Goal: Information Seeking & Learning: Find specific fact

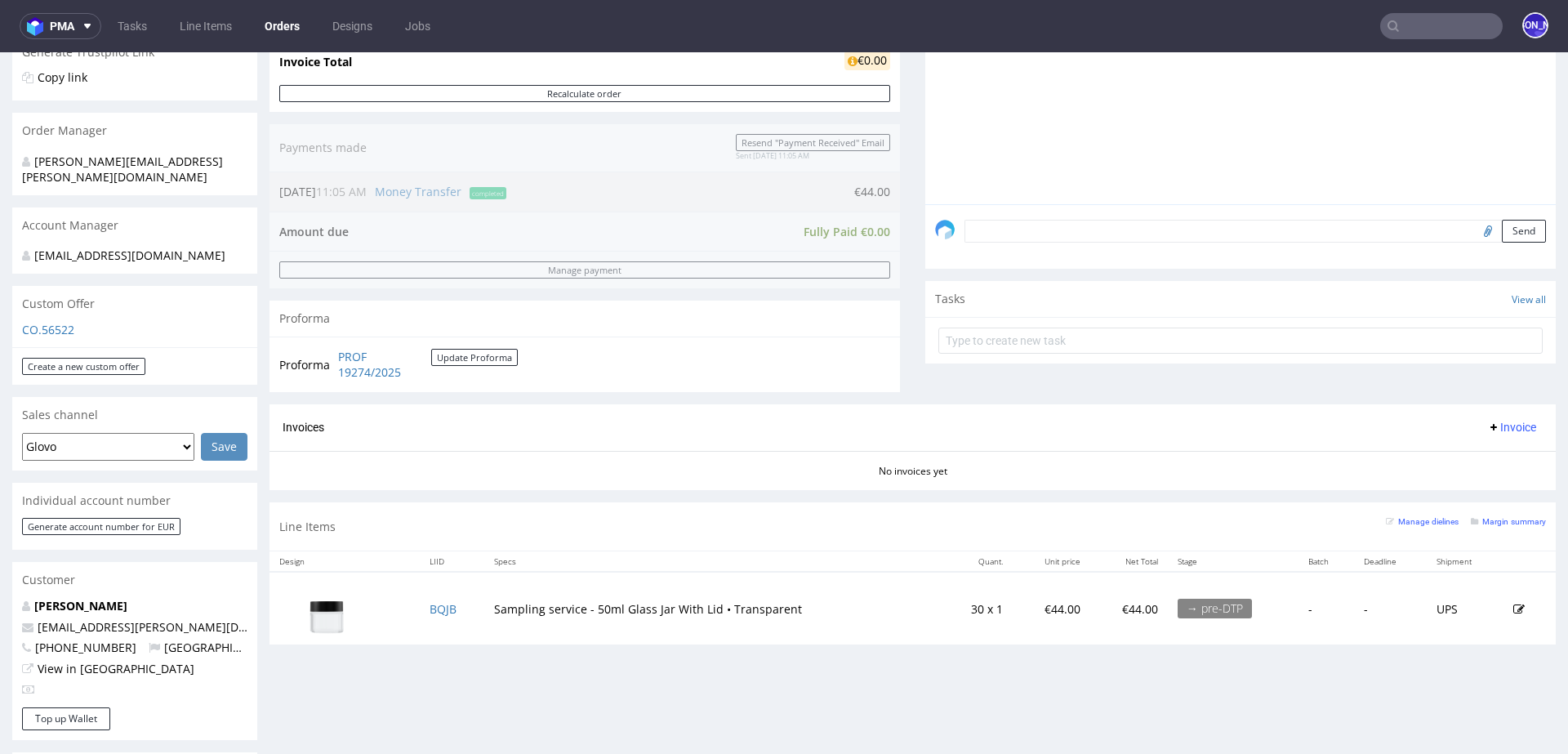
scroll to position [361, 0]
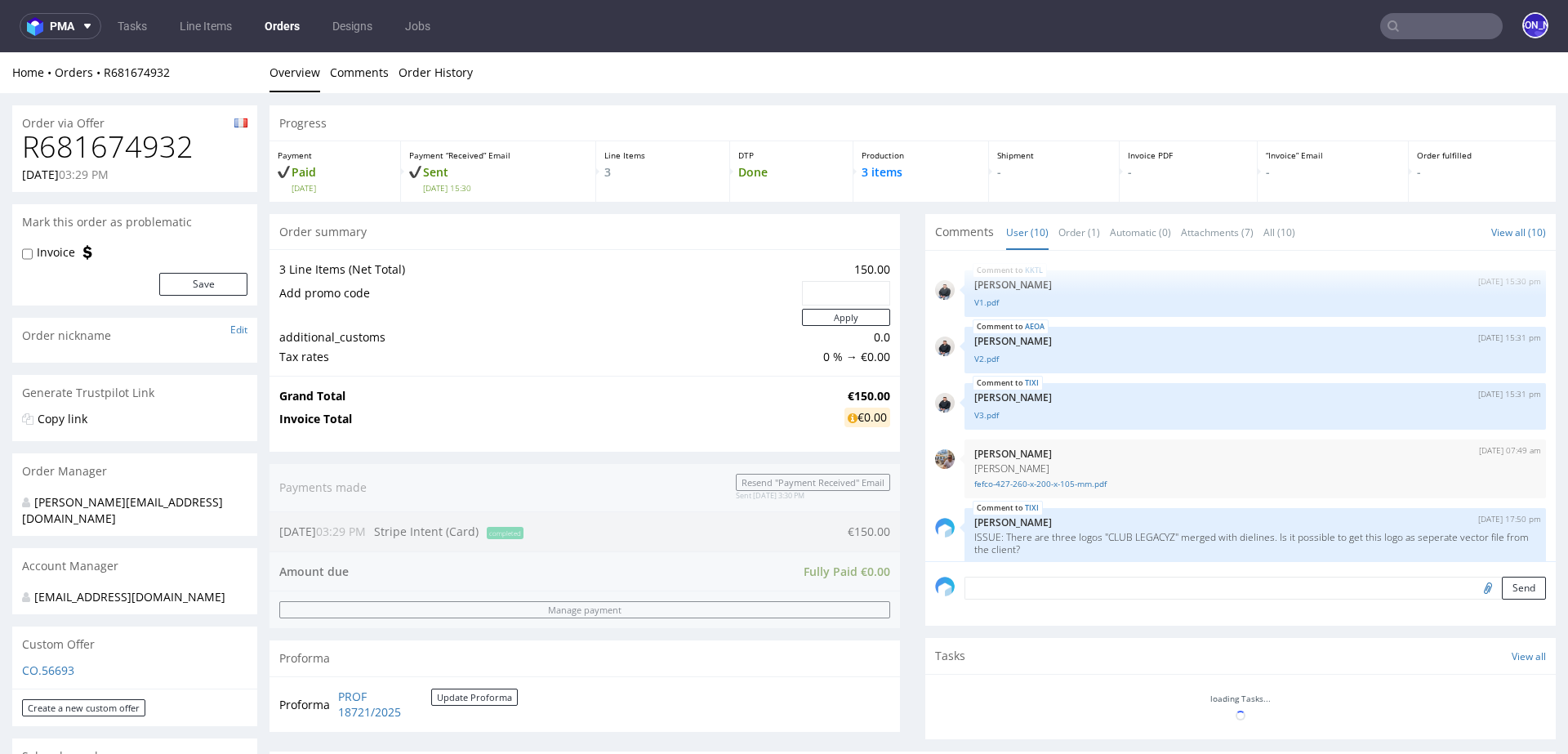
scroll to position [312, 0]
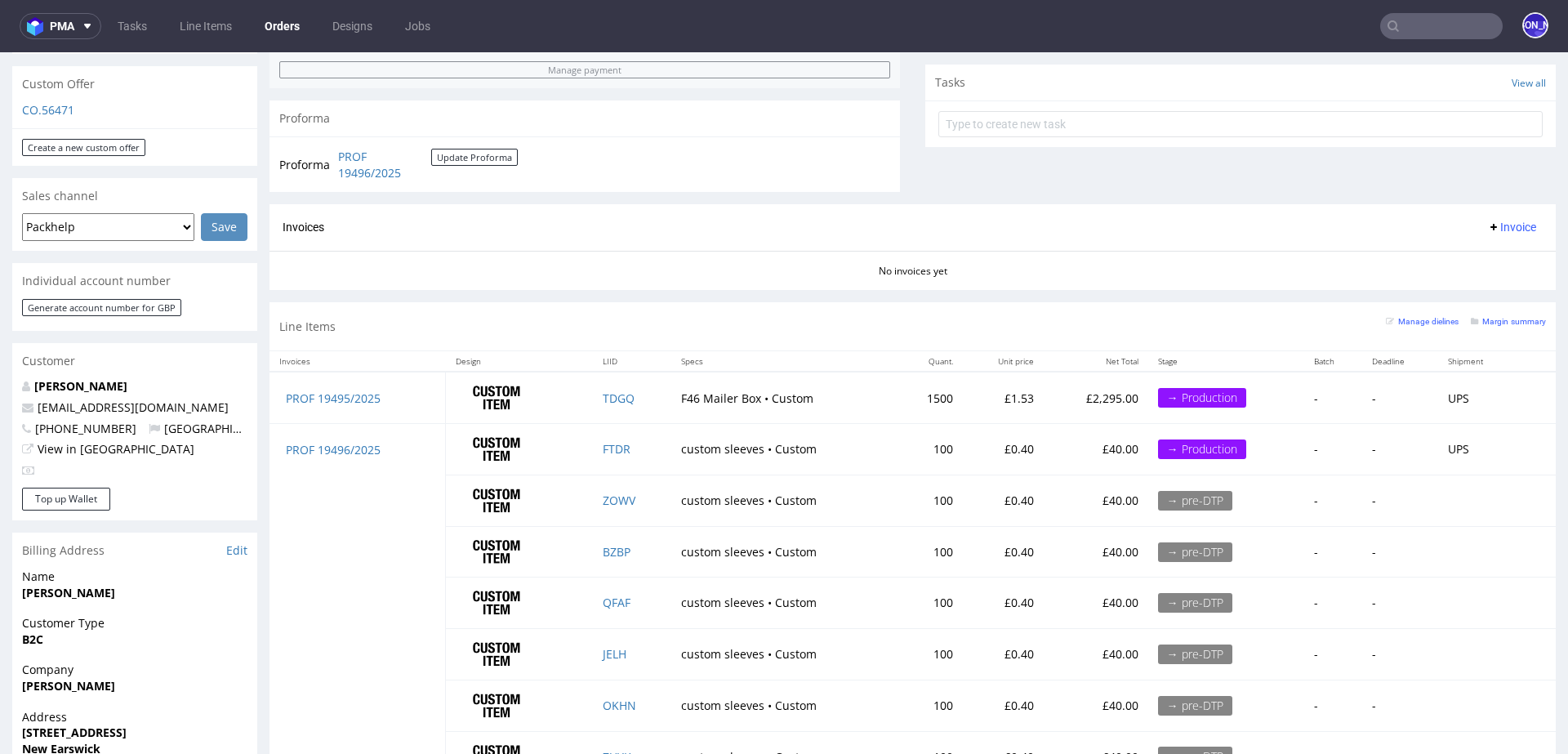
scroll to position [535, 0]
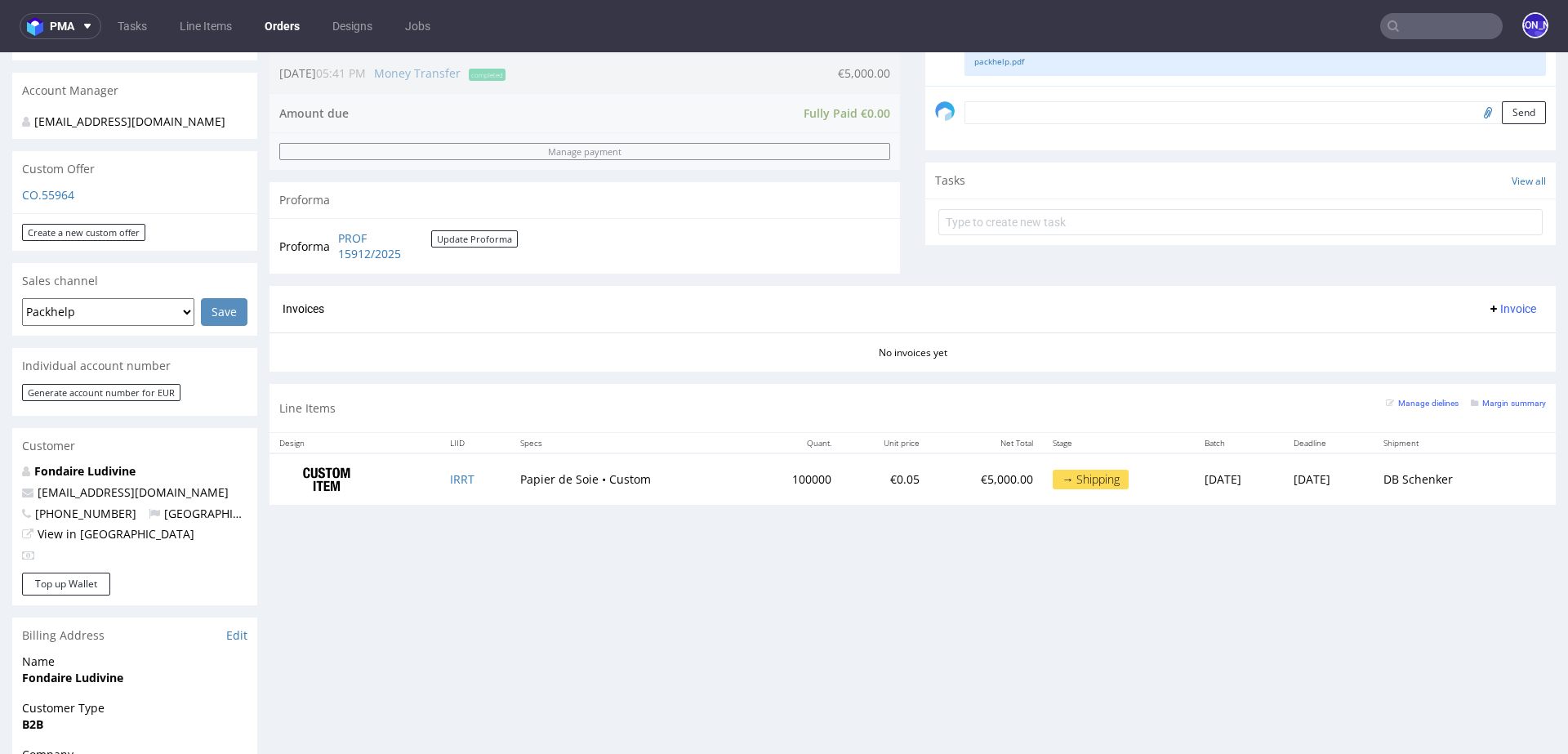
scroll to position [481, 0]
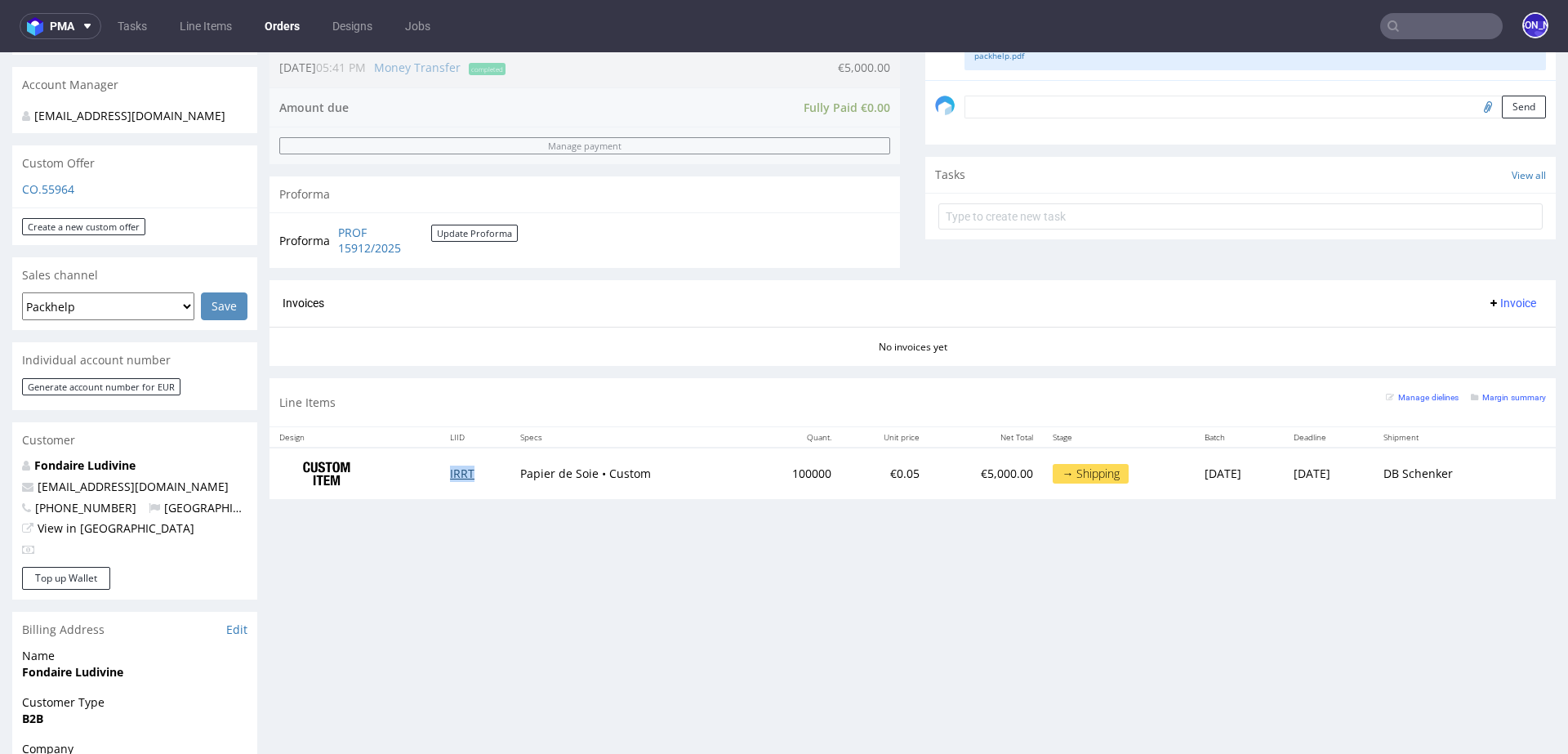
click at [455, 473] on link "IRRT" at bounding box center [462, 473] width 25 height 16
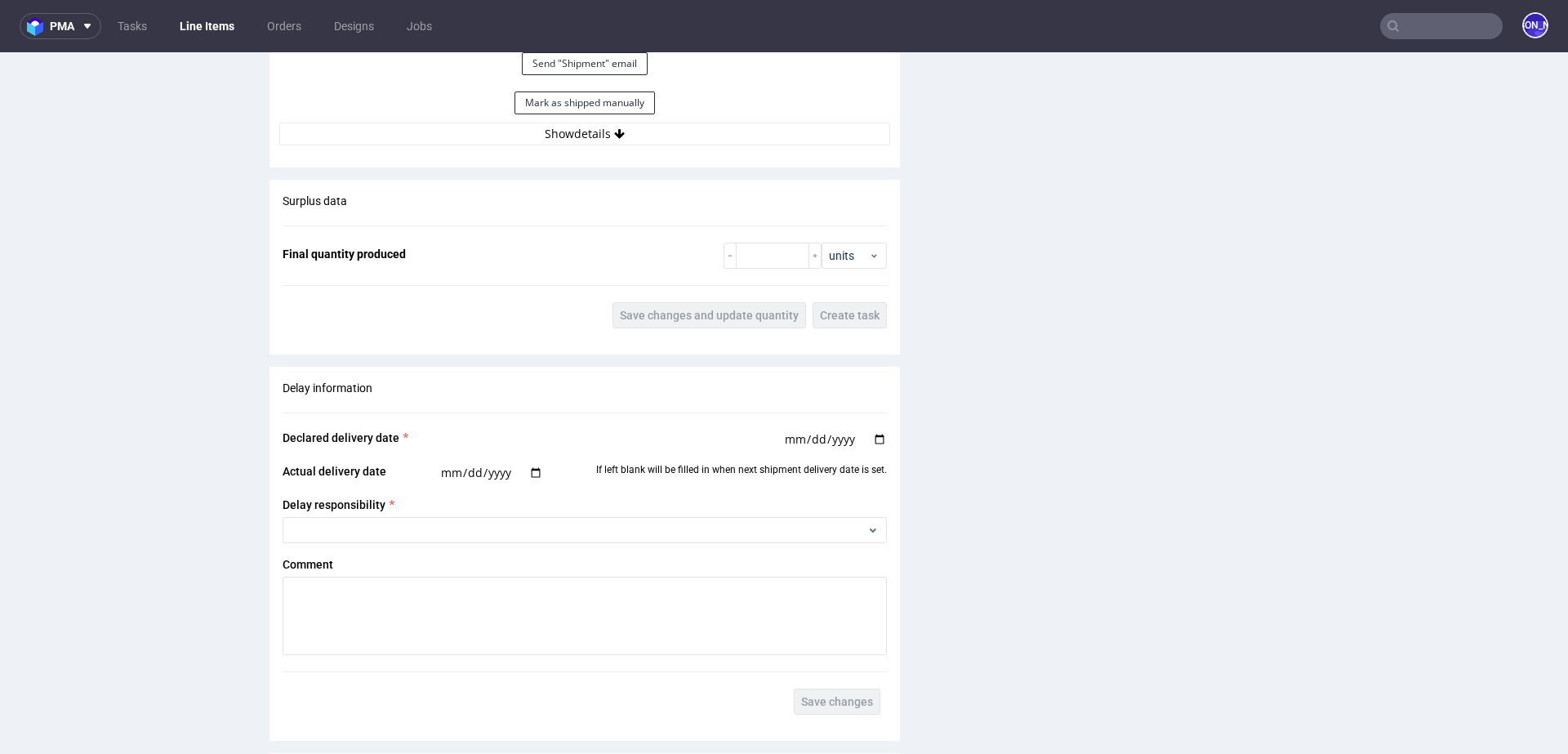
scroll to position [2381, 0]
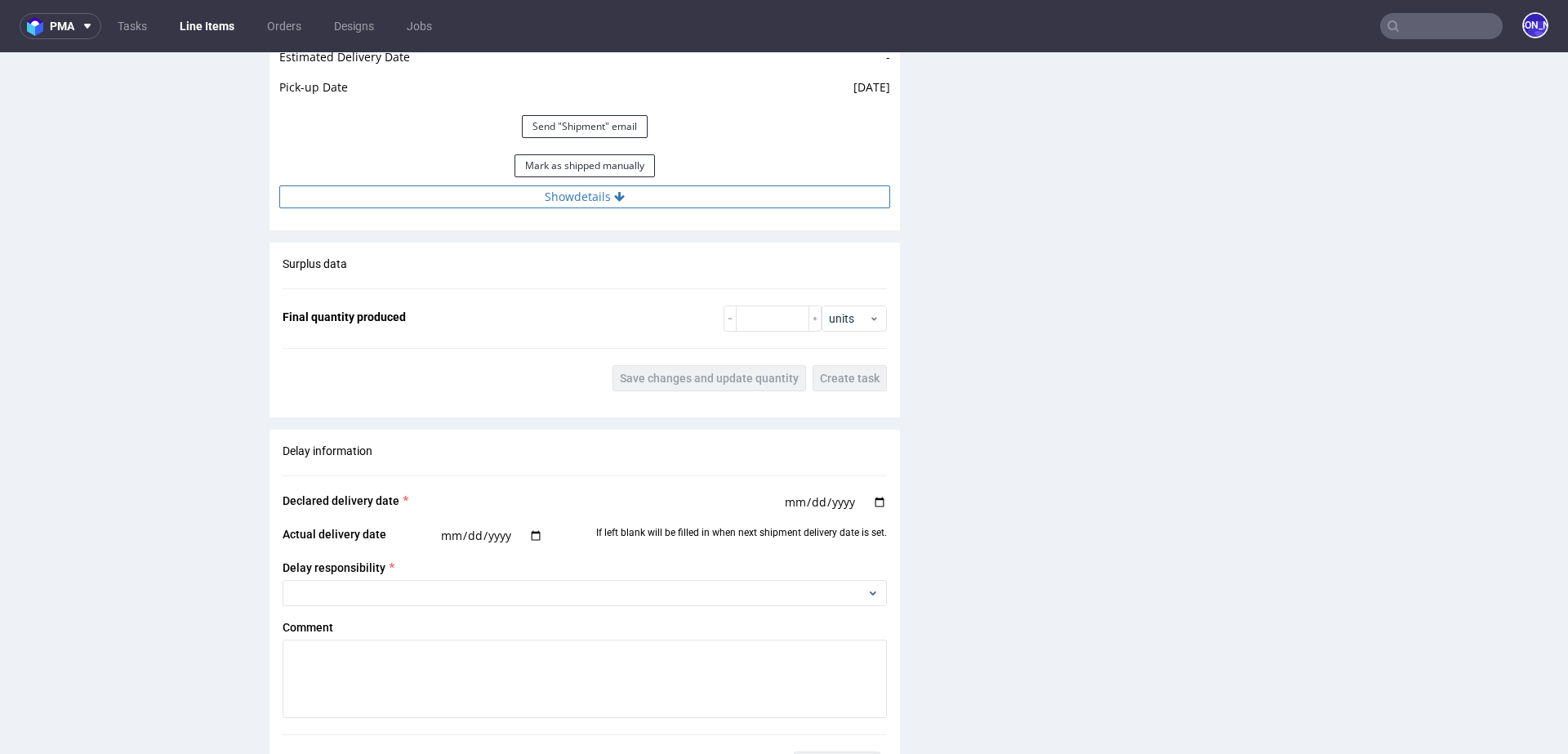
click at [624, 200] on button "Show details" at bounding box center [585, 197] width 611 height 23
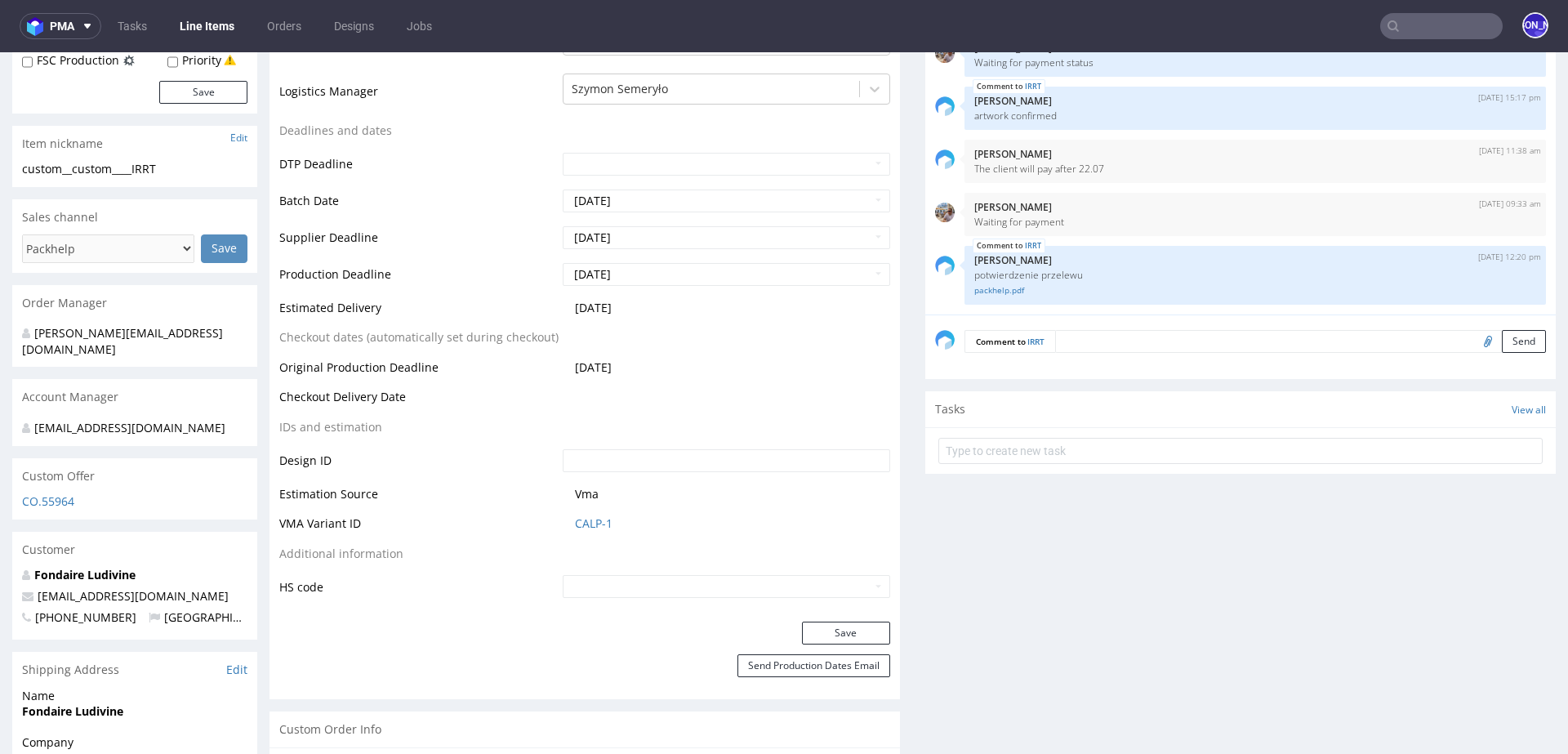
scroll to position [560, 0]
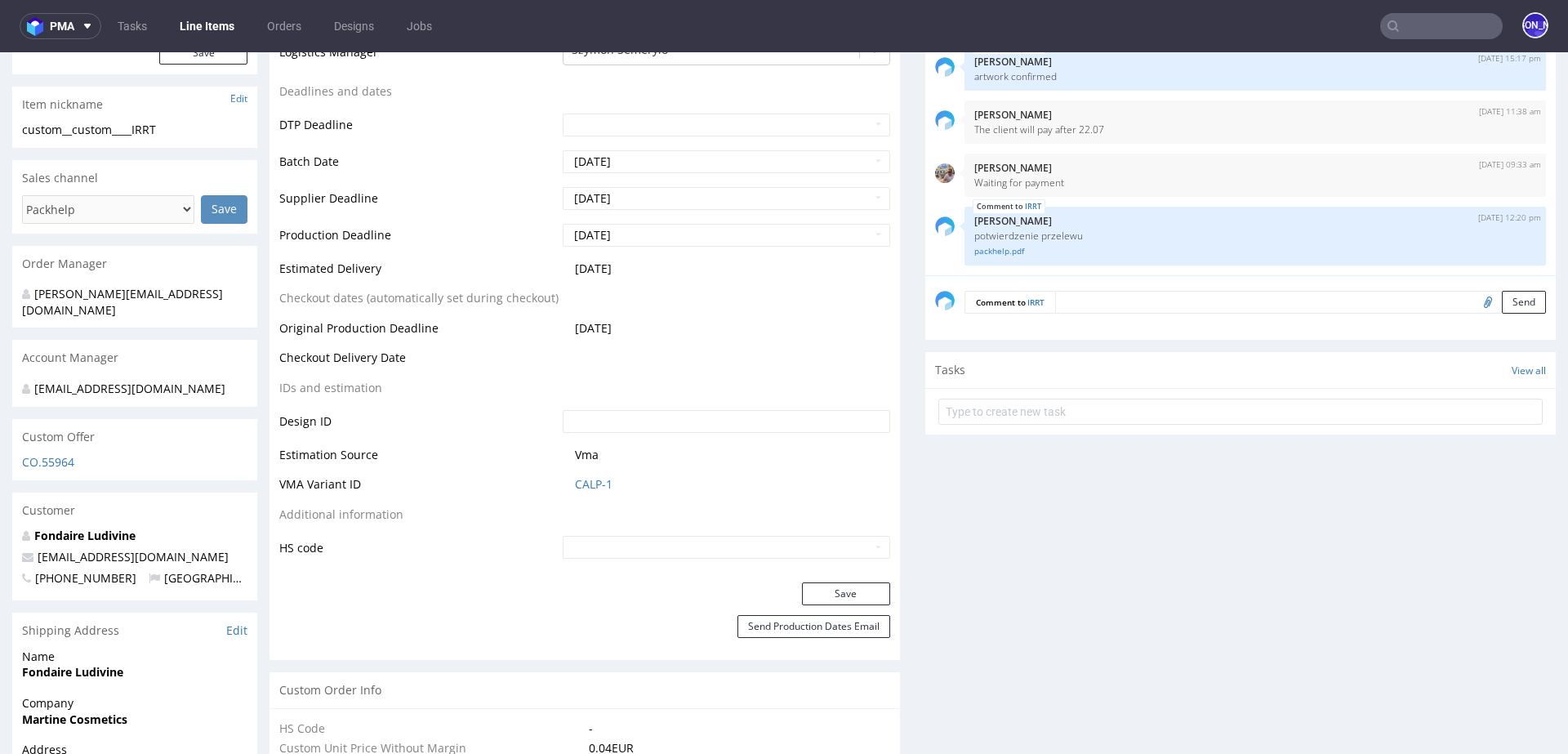
drag, startPoint x: 213, startPoint y: 534, endPoint x: 32, endPoint y: 535, distance: 181.0
click at [32, 549] on p "ludivine@martinecosmetics.com" at bounding box center [135, 557] width 226 height 16
copy span "ludivine@martinecosmetics.com"
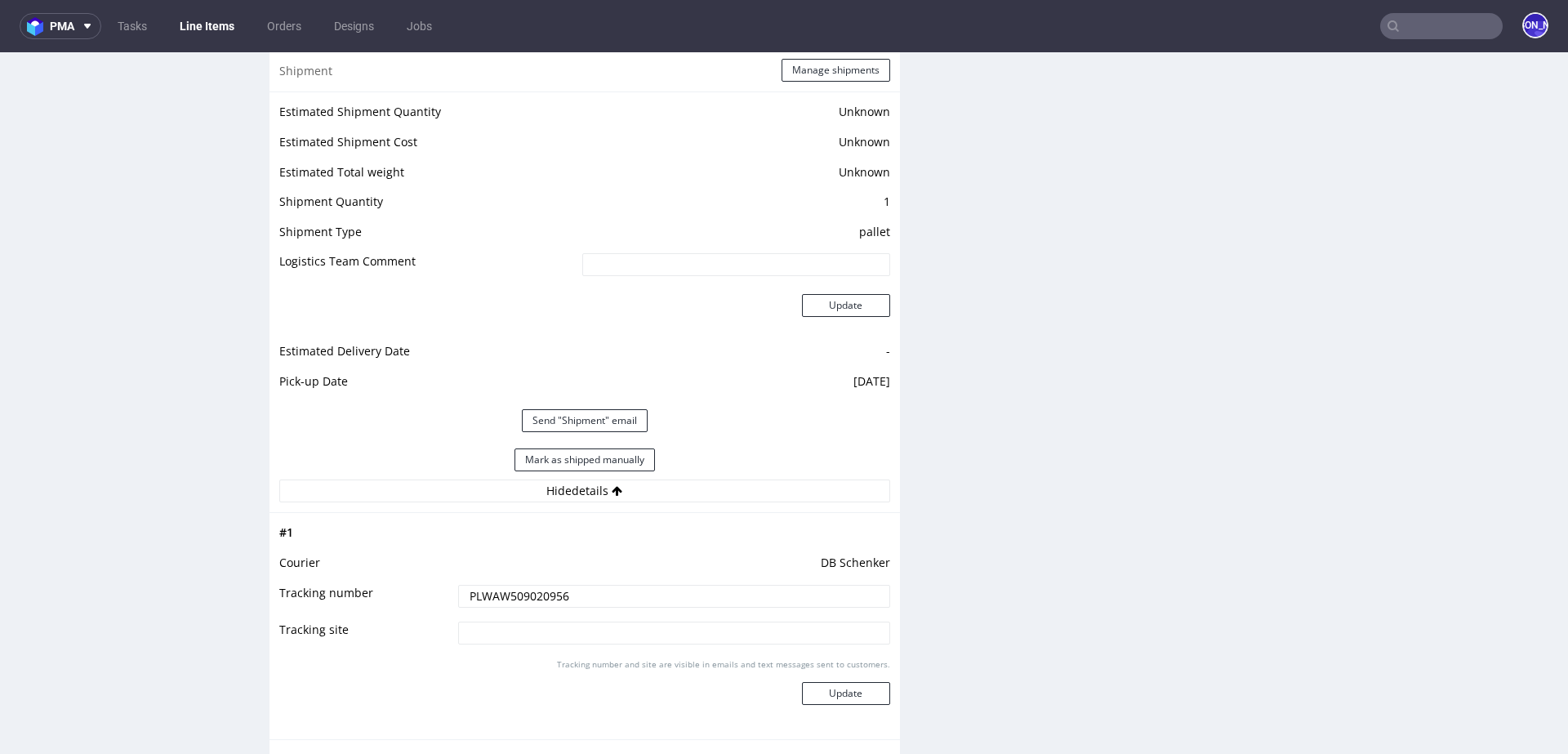
scroll to position [2124, 0]
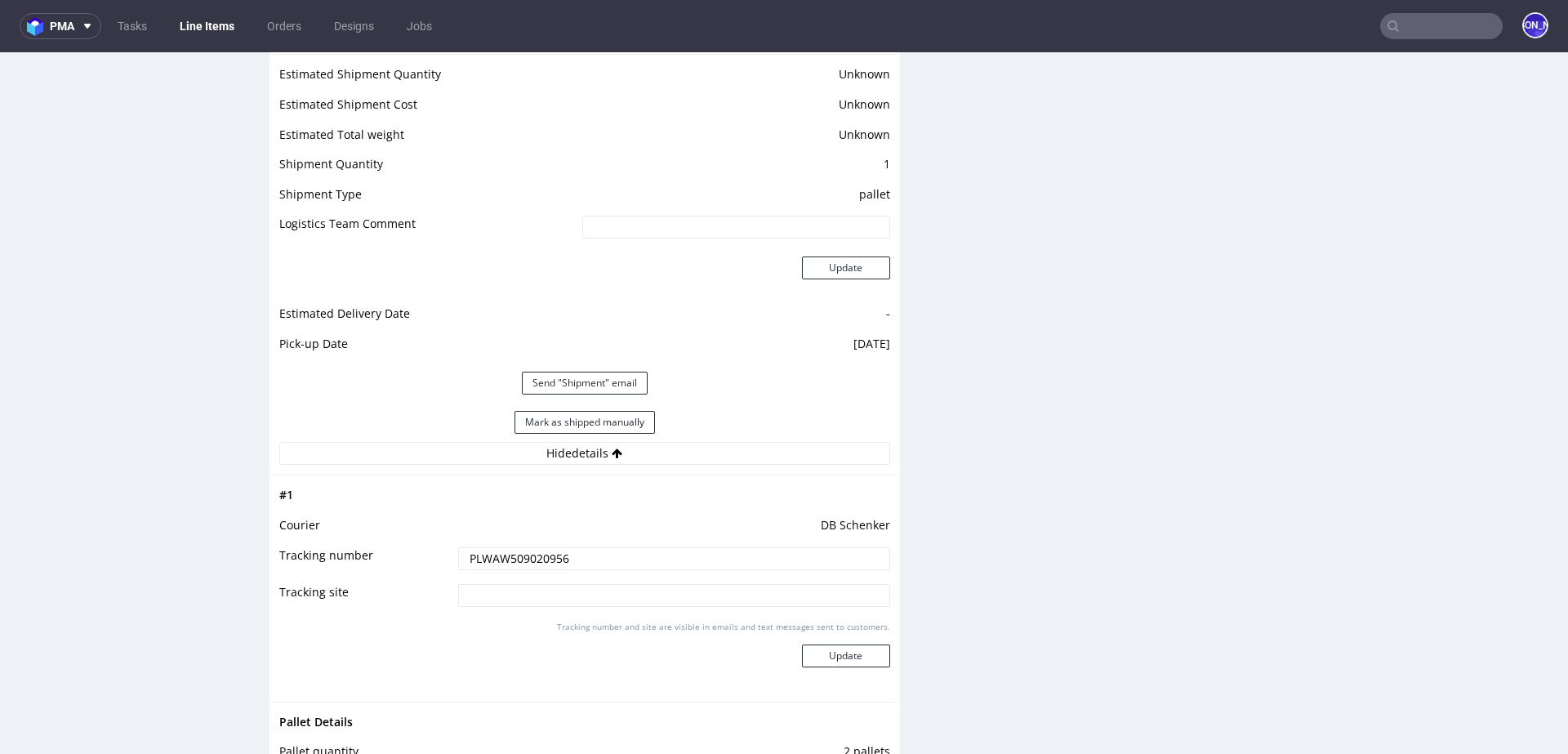
click at [508, 560] on input "PLWAW509020956" at bounding box center [674, 559] width 432 height 23
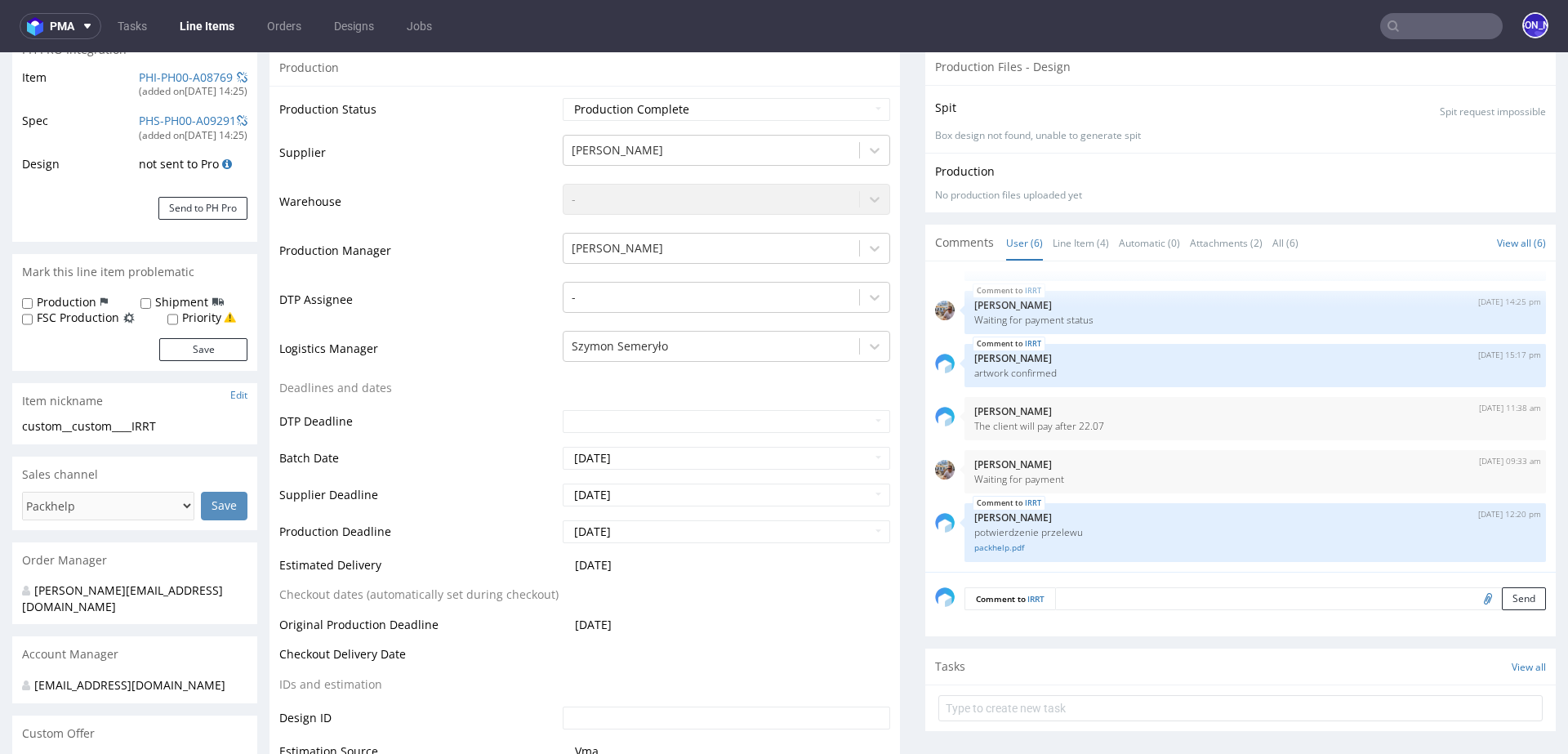
scroll to position [0, 0]
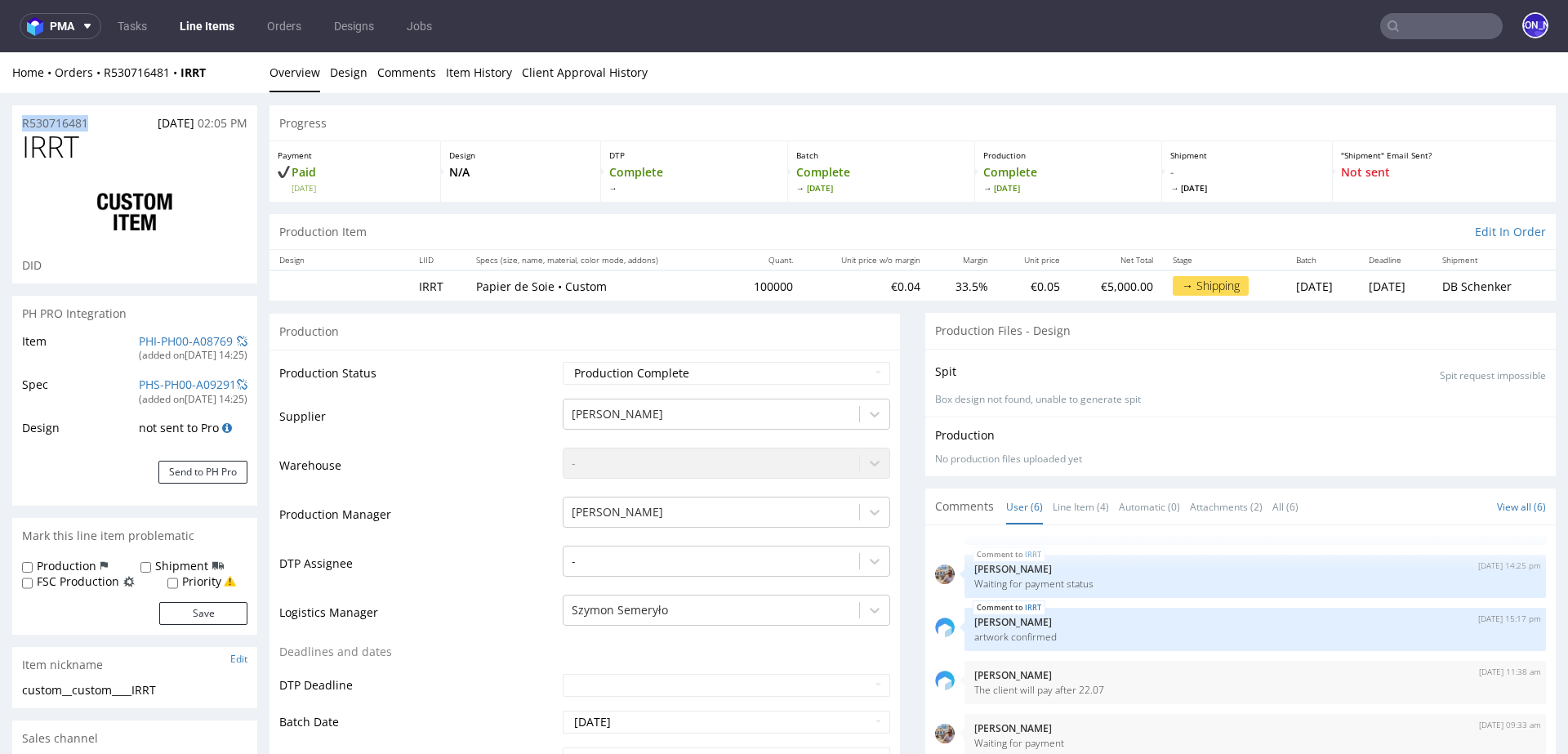
drag, startPoint x: 102, startPoint y: 122, endPoint x: 0, endPoint y: 122, distance: 102.0
copy p "R530716481"
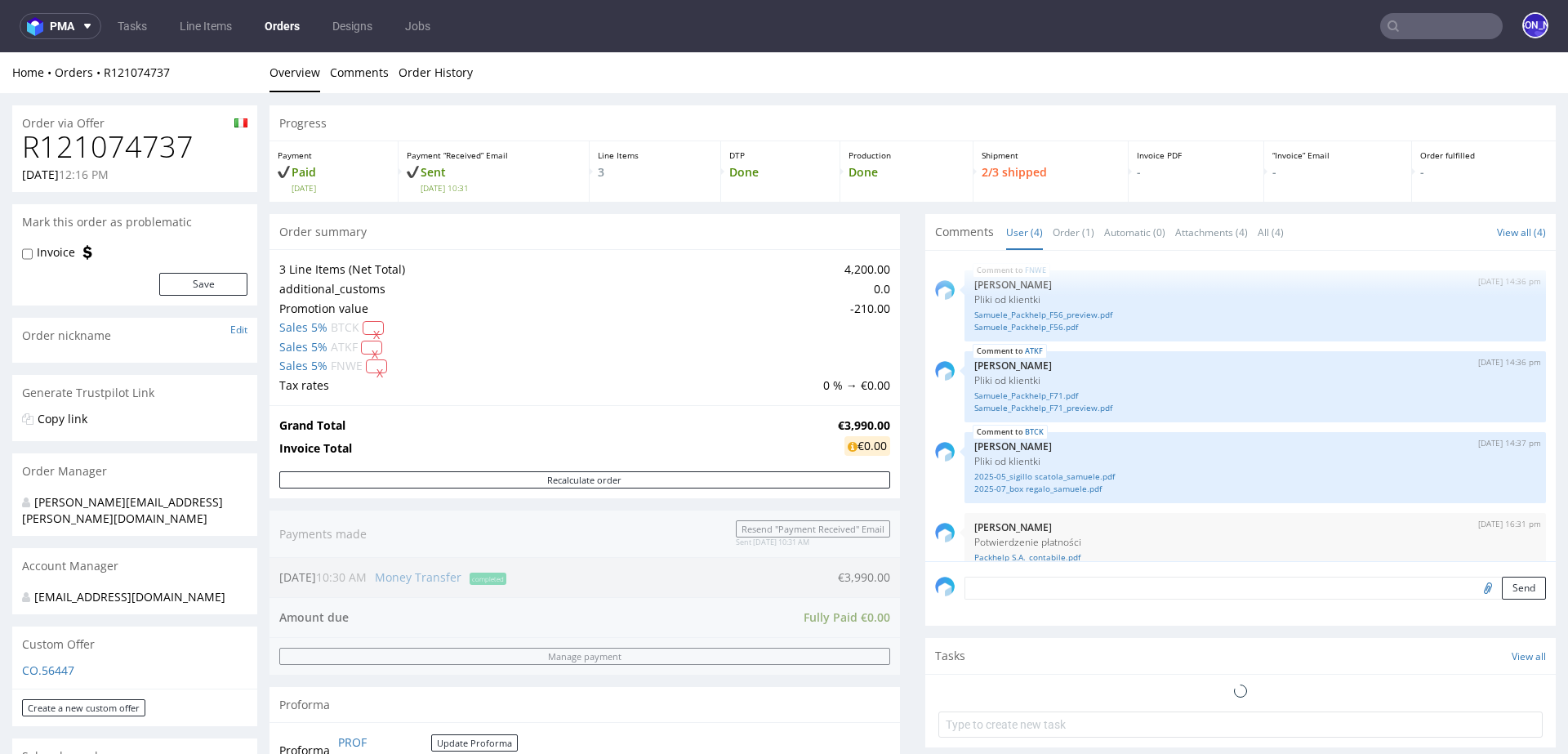
scroll to position [21, 0]
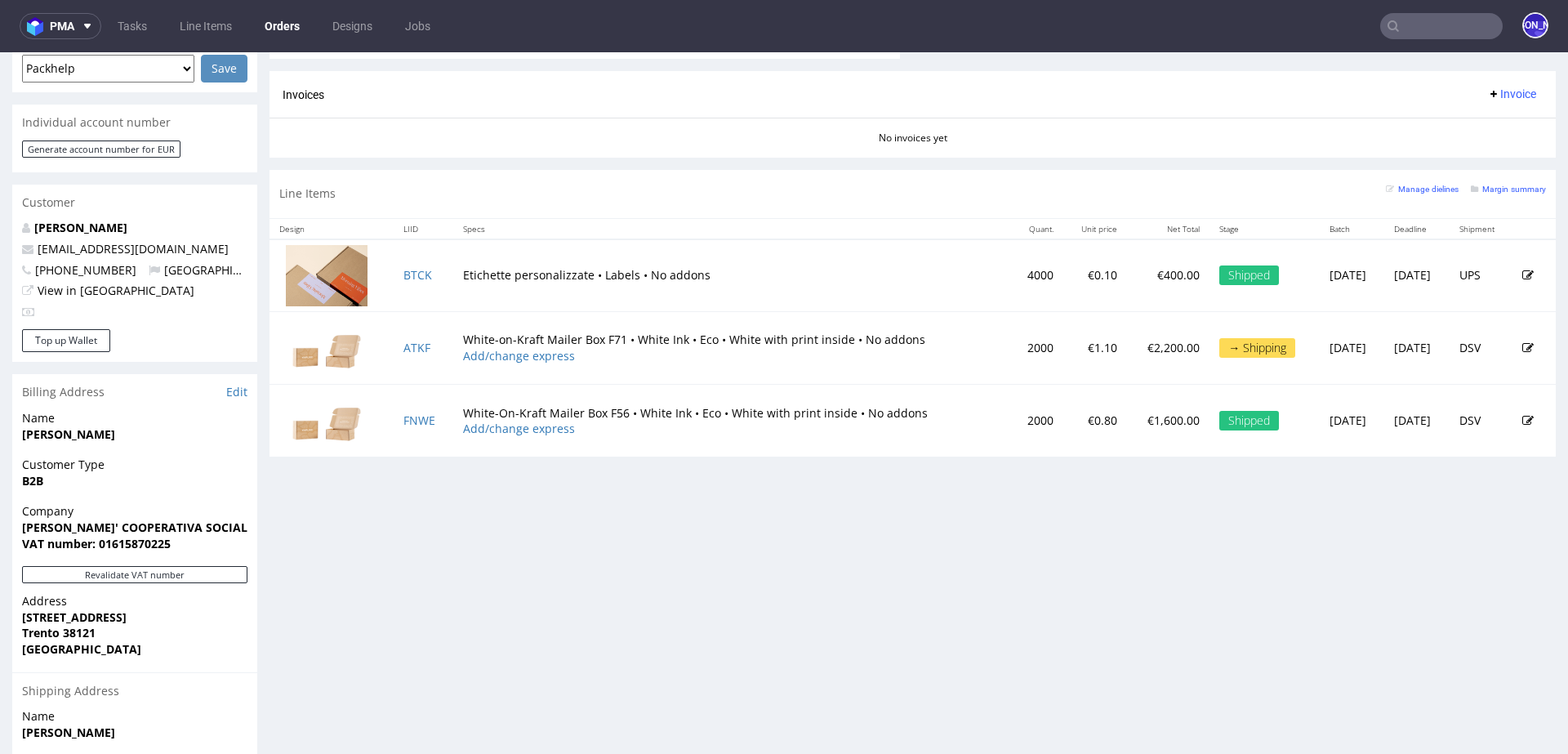
scroll to position [725, 0]
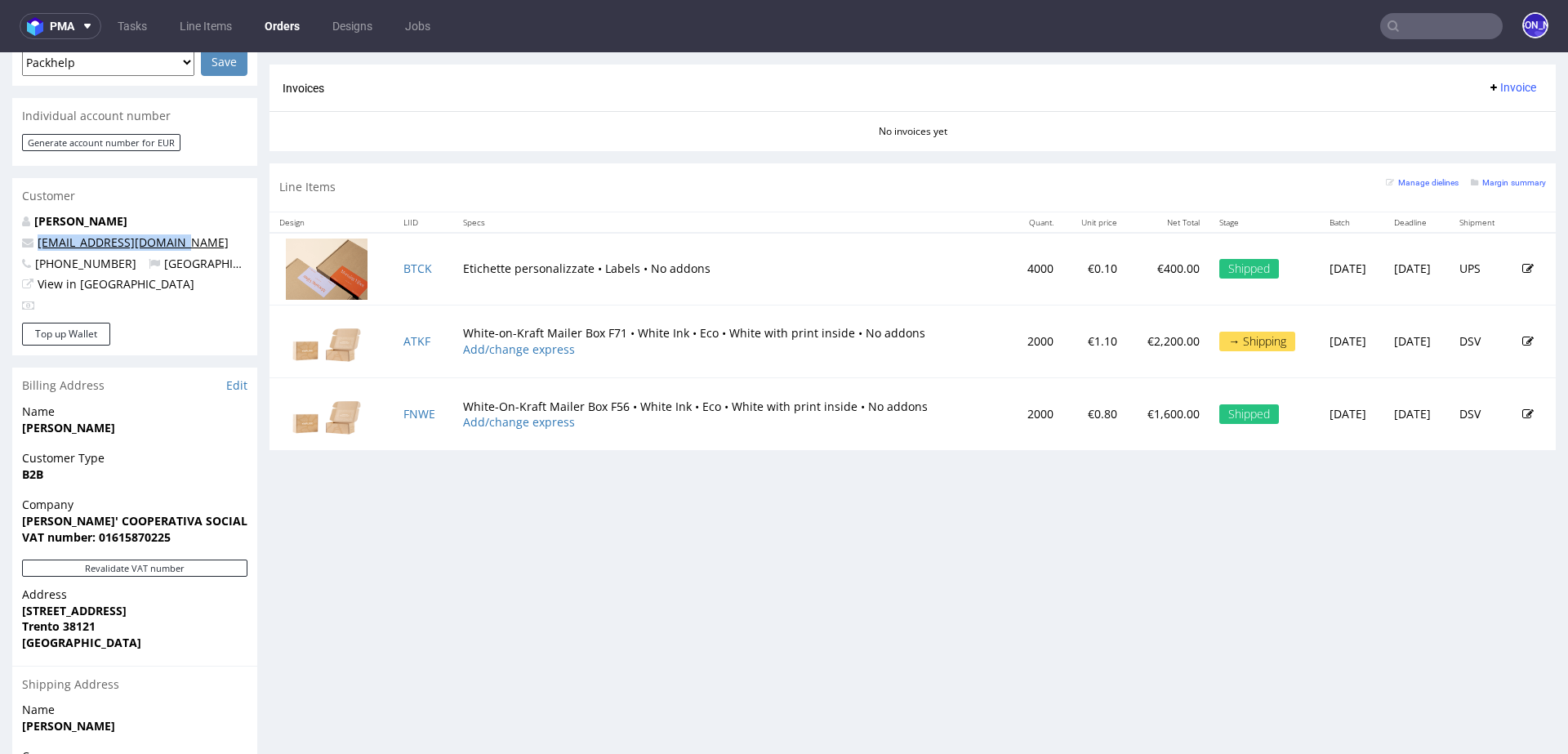
drag, startPoint x: 195, startPoint y: 221, endPoint x: 39, endPoint y: 226, distance: 156.1
click at [37, 234] on p "[EMAIL_ADDRESS][DOMAIN_NAME]" at bounding box center [135, 242] width 226 height 16
copy link "[EMAIL_ADDRESS][DOMAIN_NAME]"
click at [149, 234] on link "[EMAIL_ADDRESS][DOMAIN_NAME]" at bounding box center [133, 241] width 191 height 16
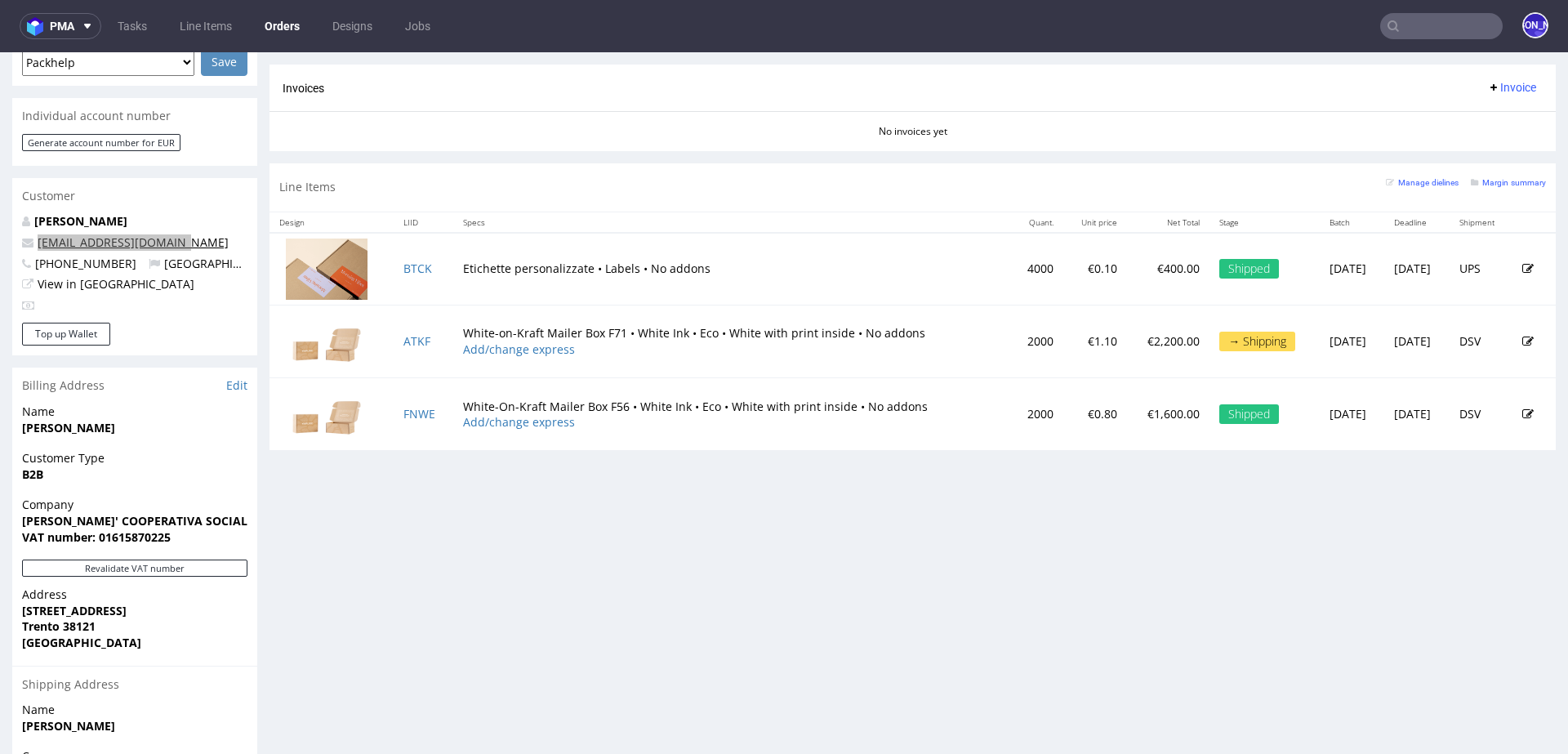
click at [149, 234] on link "[EMAIL_ADDRESS][DOMAIN_NAME]" at bounding box center [133, 241] width 191 height 16
copy link "[EMAIL_ADDRESS][DOMAIN_NAME]"
click at [418, 337] on link "ATKF" at bounding box center [416, 341] width 27 height 16
click at [410, 414] on link "FNWE" at bounding box center [419, 413] width 32 height 16
click at [410, 333] on link "ATKF" at bounding box center [416, 341] width 27 height 16
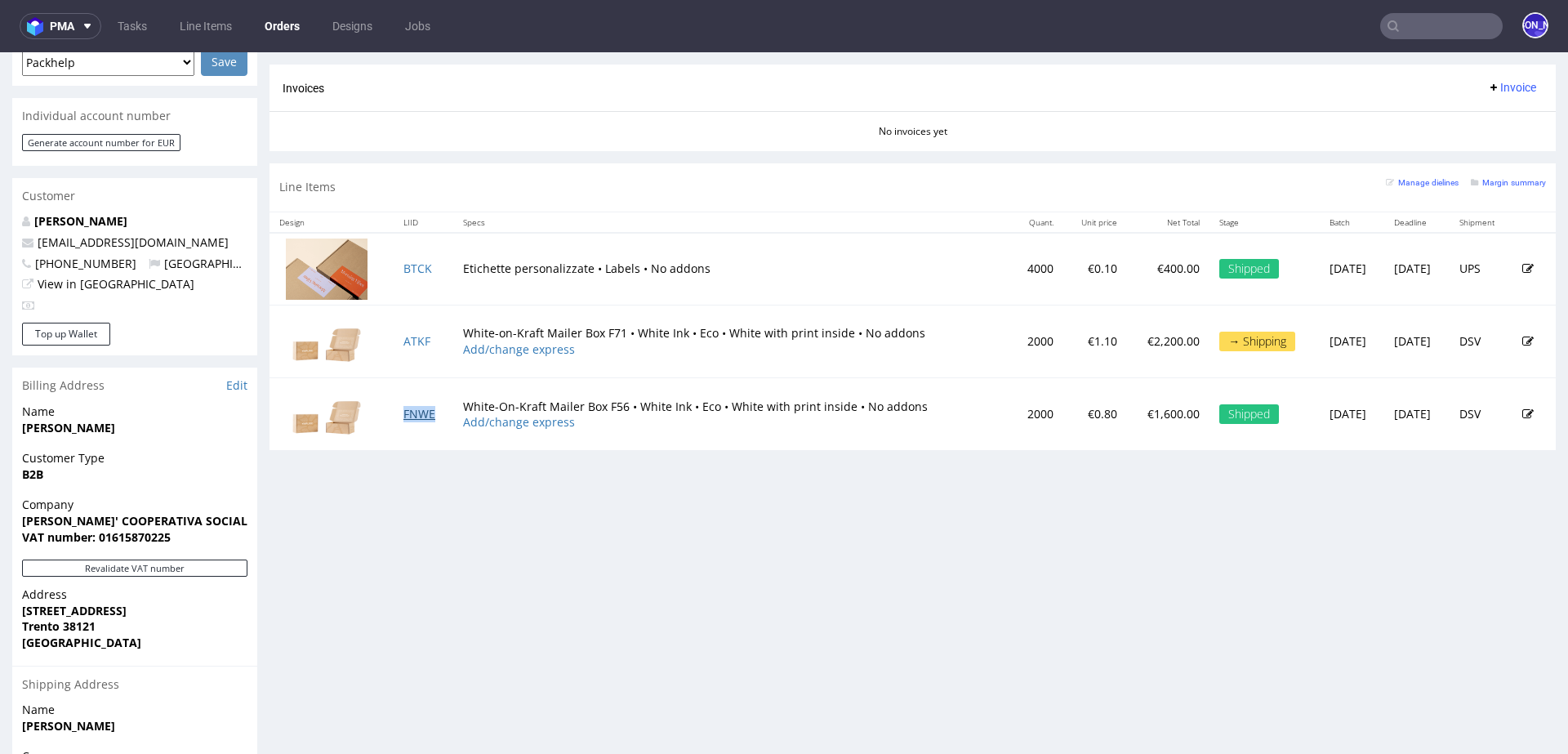
click at [404, 407] on link "FNWE" at bounding box center [419, 413] width 32 height 16
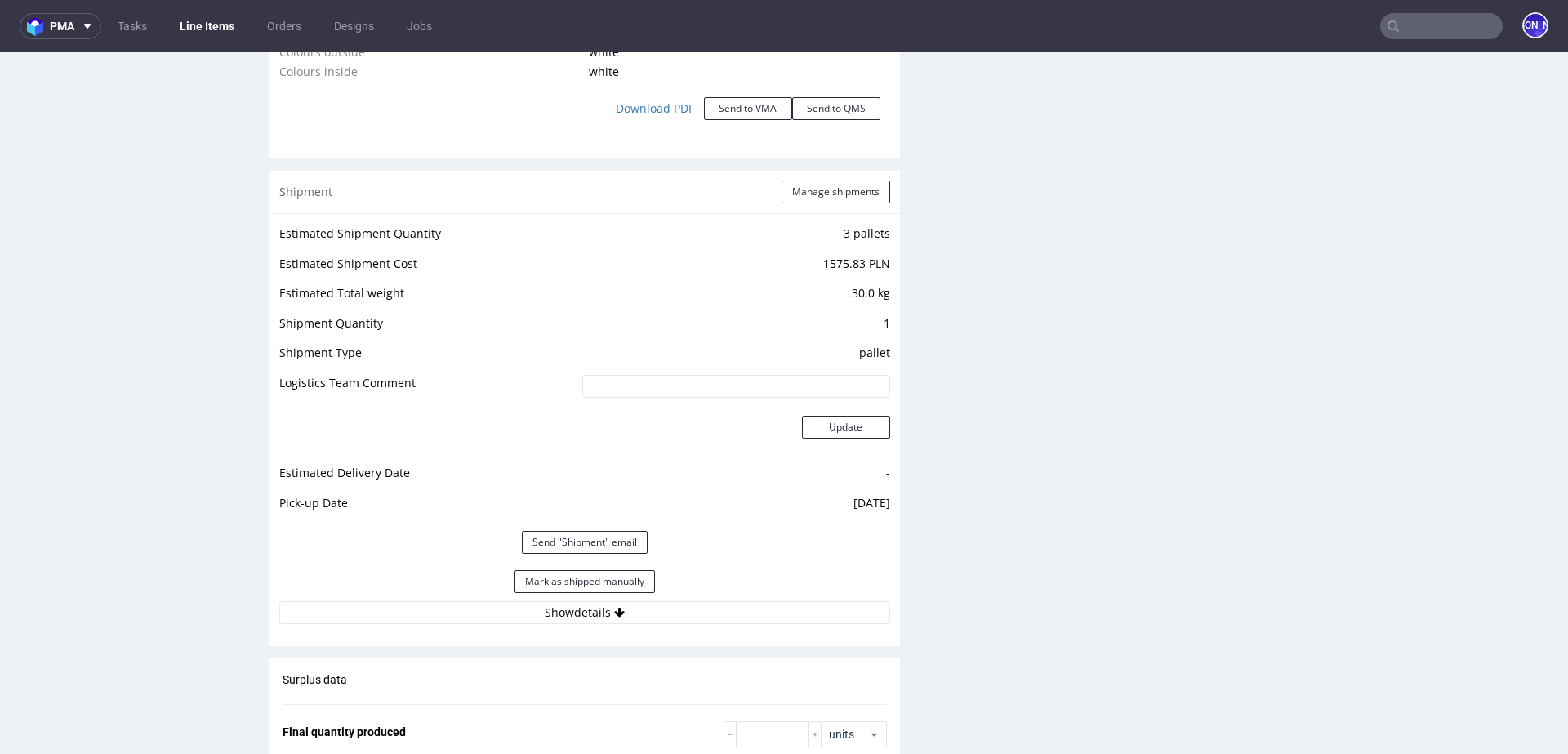
scroll to position [1915, 0]
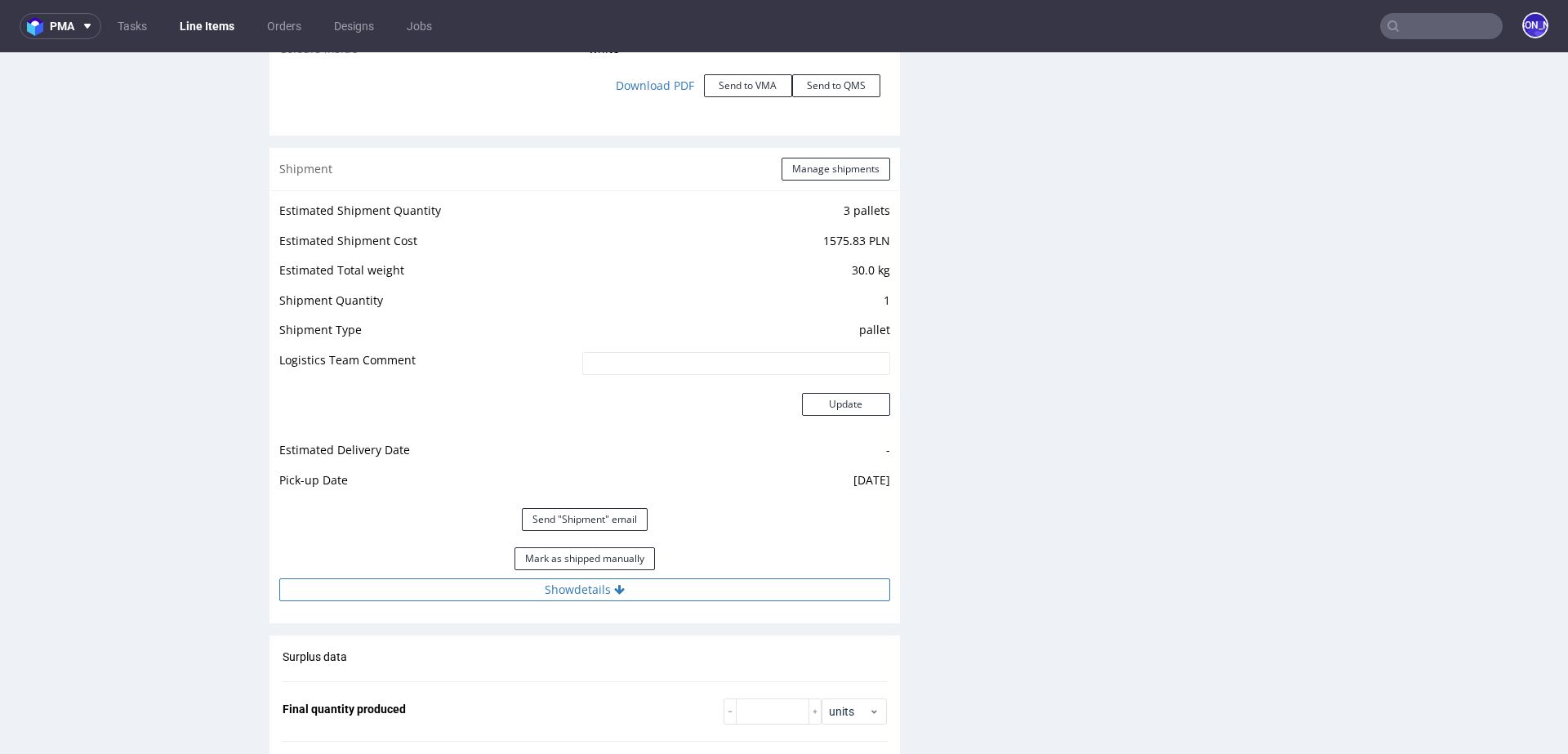
click at [608, 587] on button "Show details" at bounding box center [585, 590] width 611 height 23
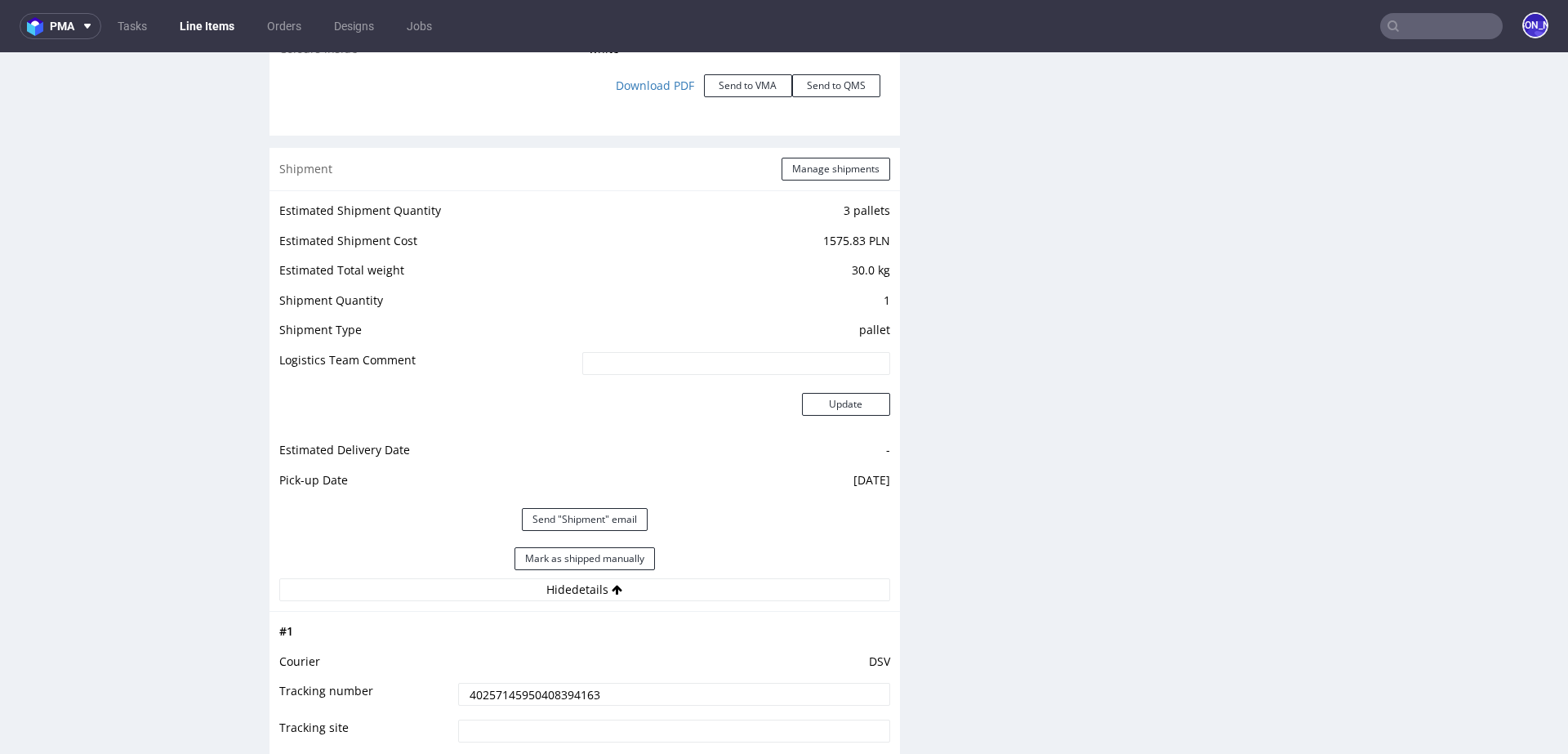
click at [550, 691] on input "40257145950408394163" at bounding box center [674, 695] width 432 height 23
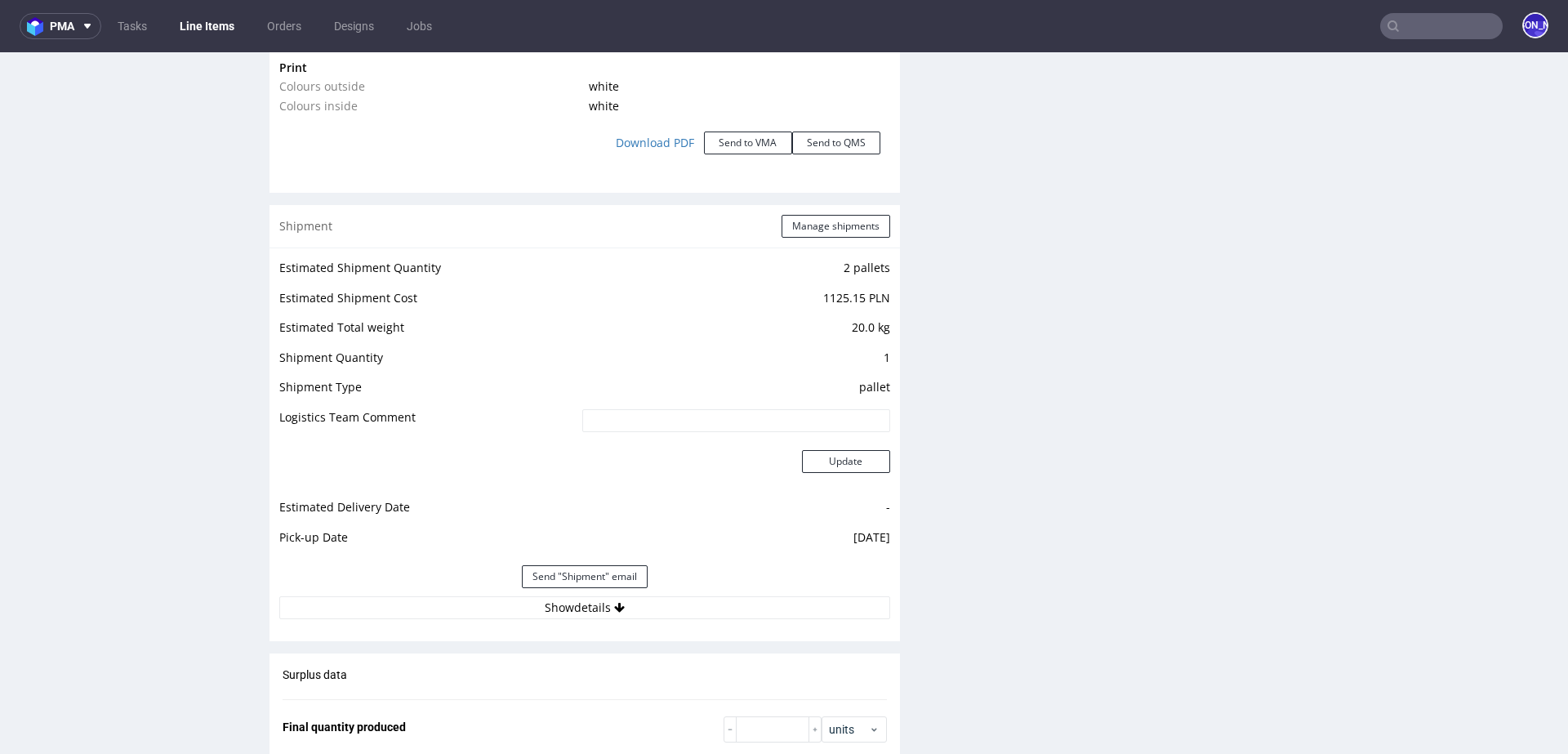
scroll to position [1910, 0]
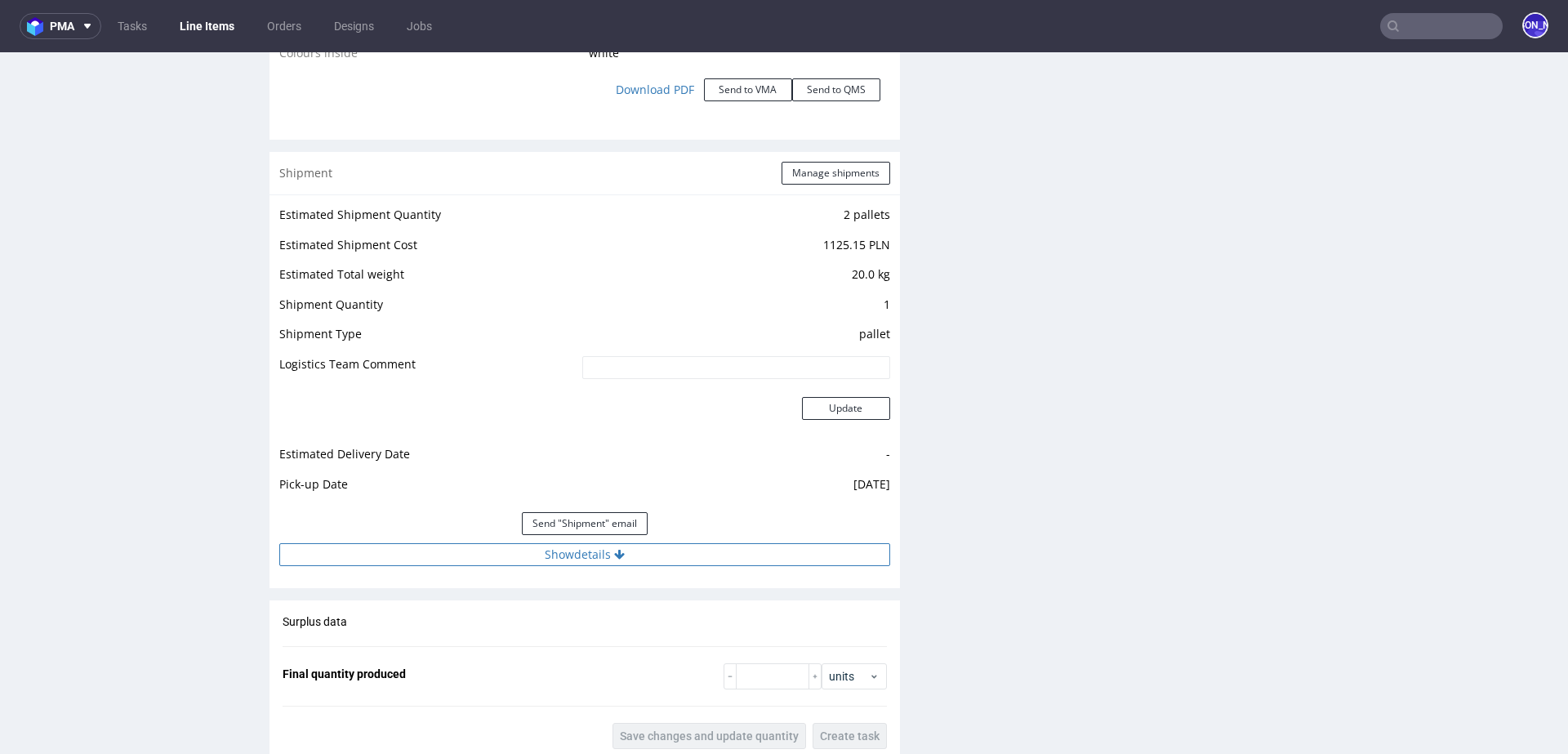
click at [601, 545] on button "Show details" at bounding box center [585, 554] width 611 height 23
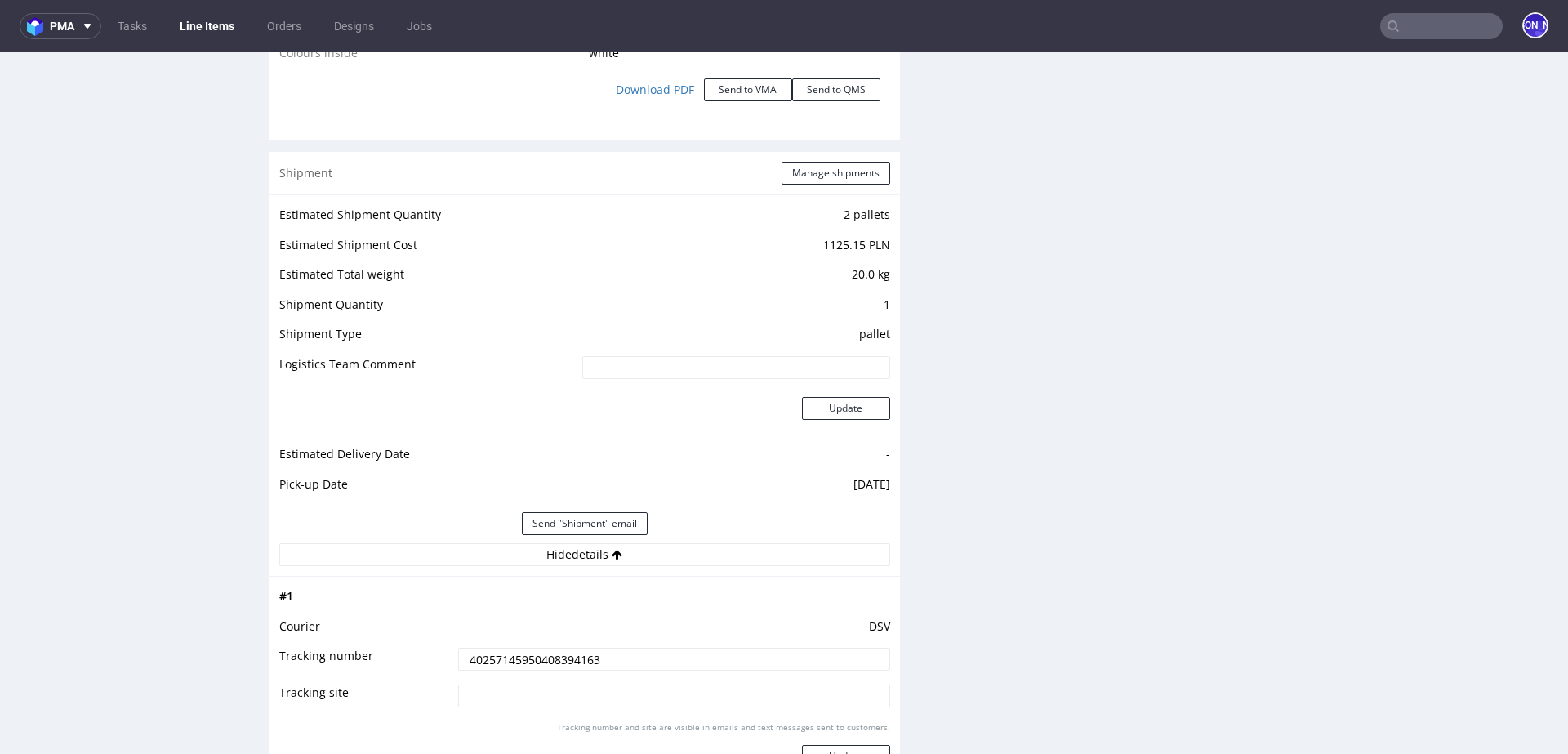
click at [533, 655] on input "40257145950408394163" at bounding box center [674, 660] width 432 height 23
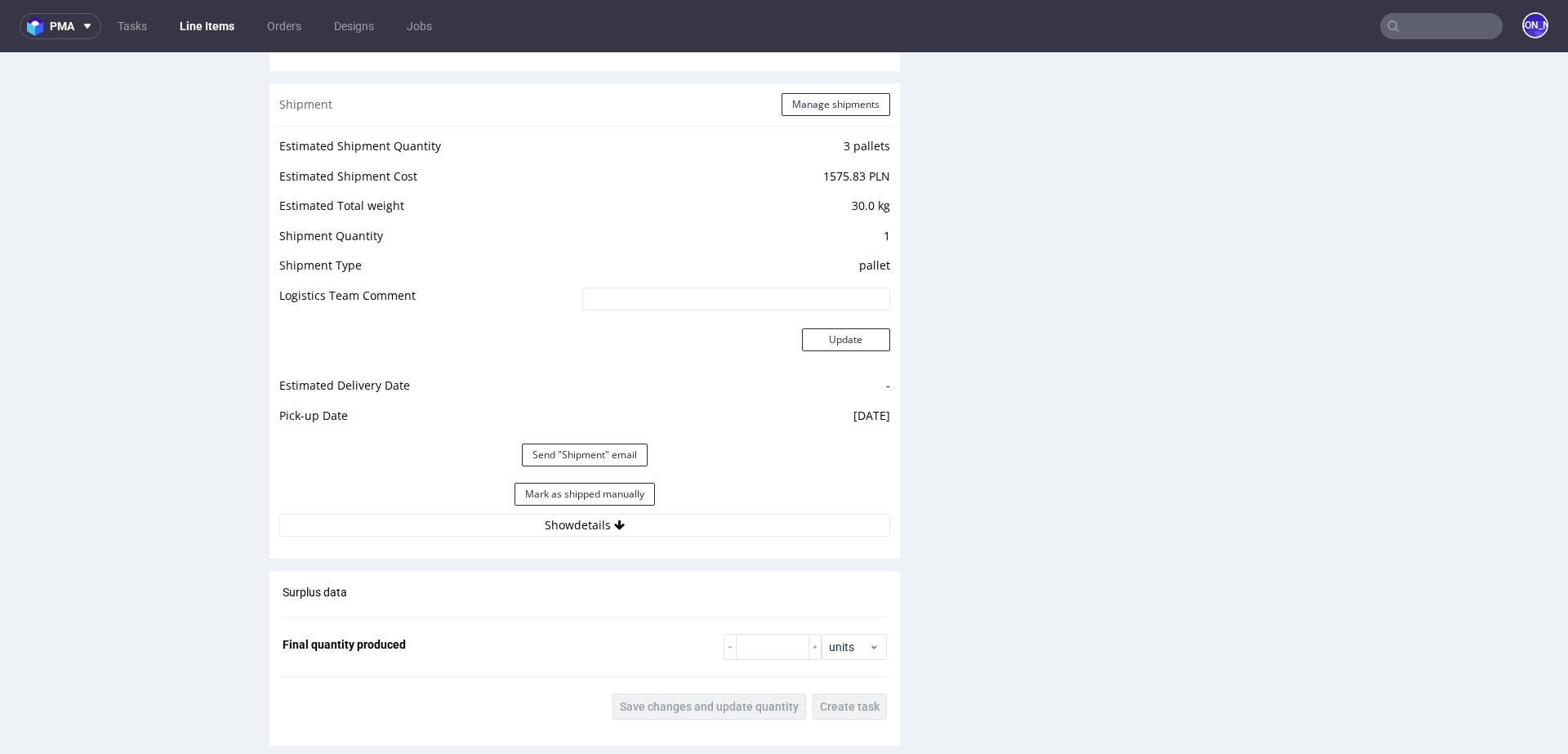
scroll to position [1992, 0]
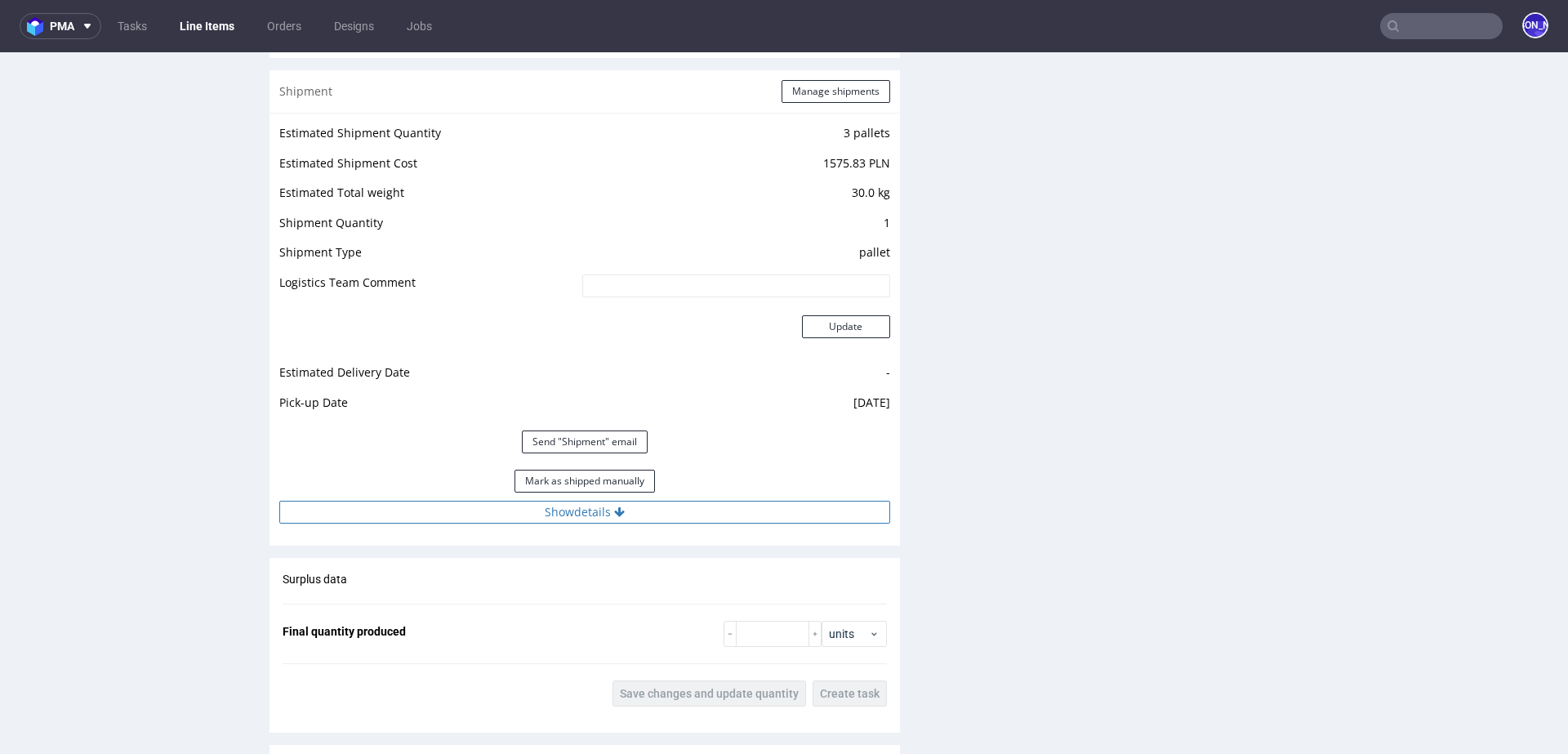
click at [657, 521] on button "Show details" at bounding box center [585, 513] width 611 height 23
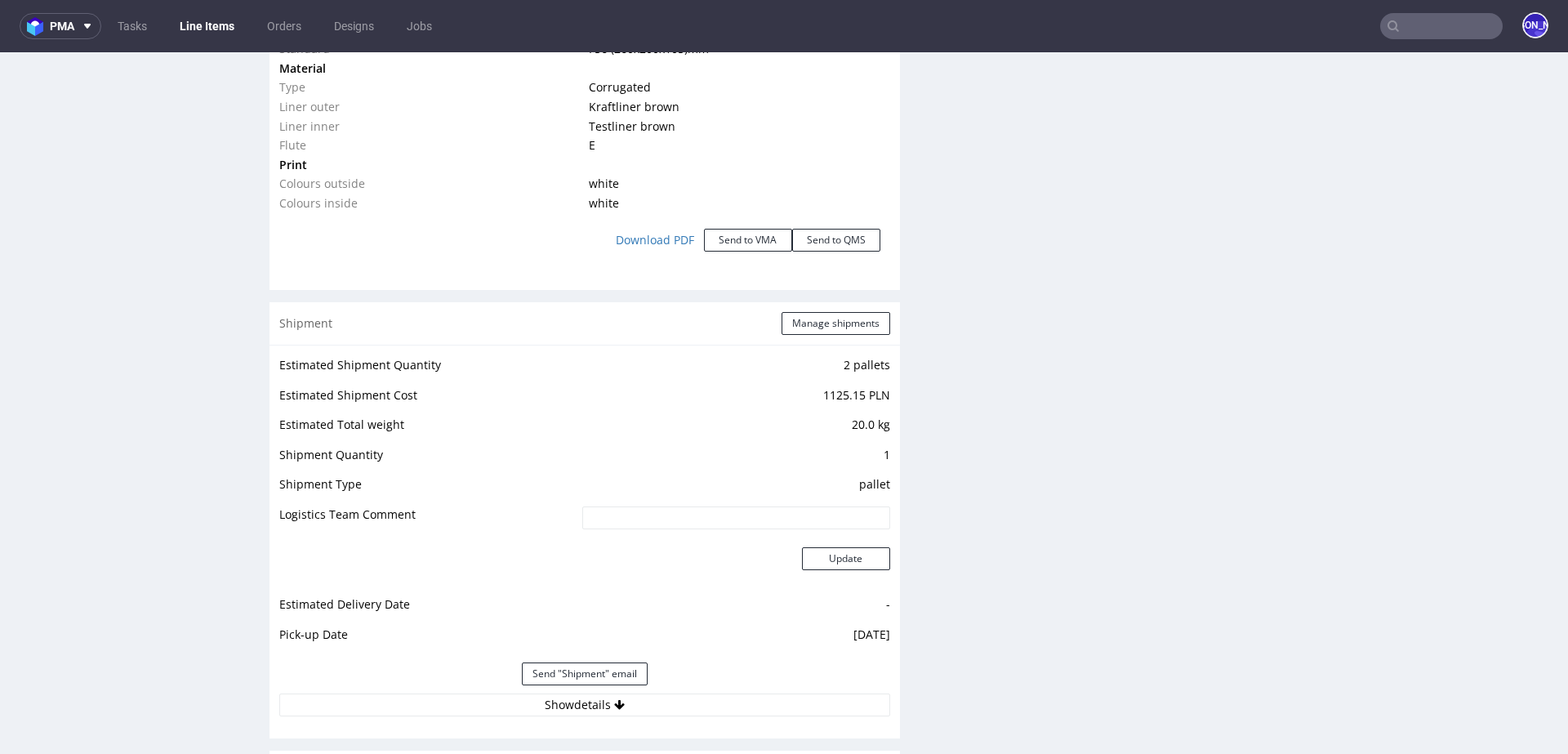
scroll to position [1776, 0]
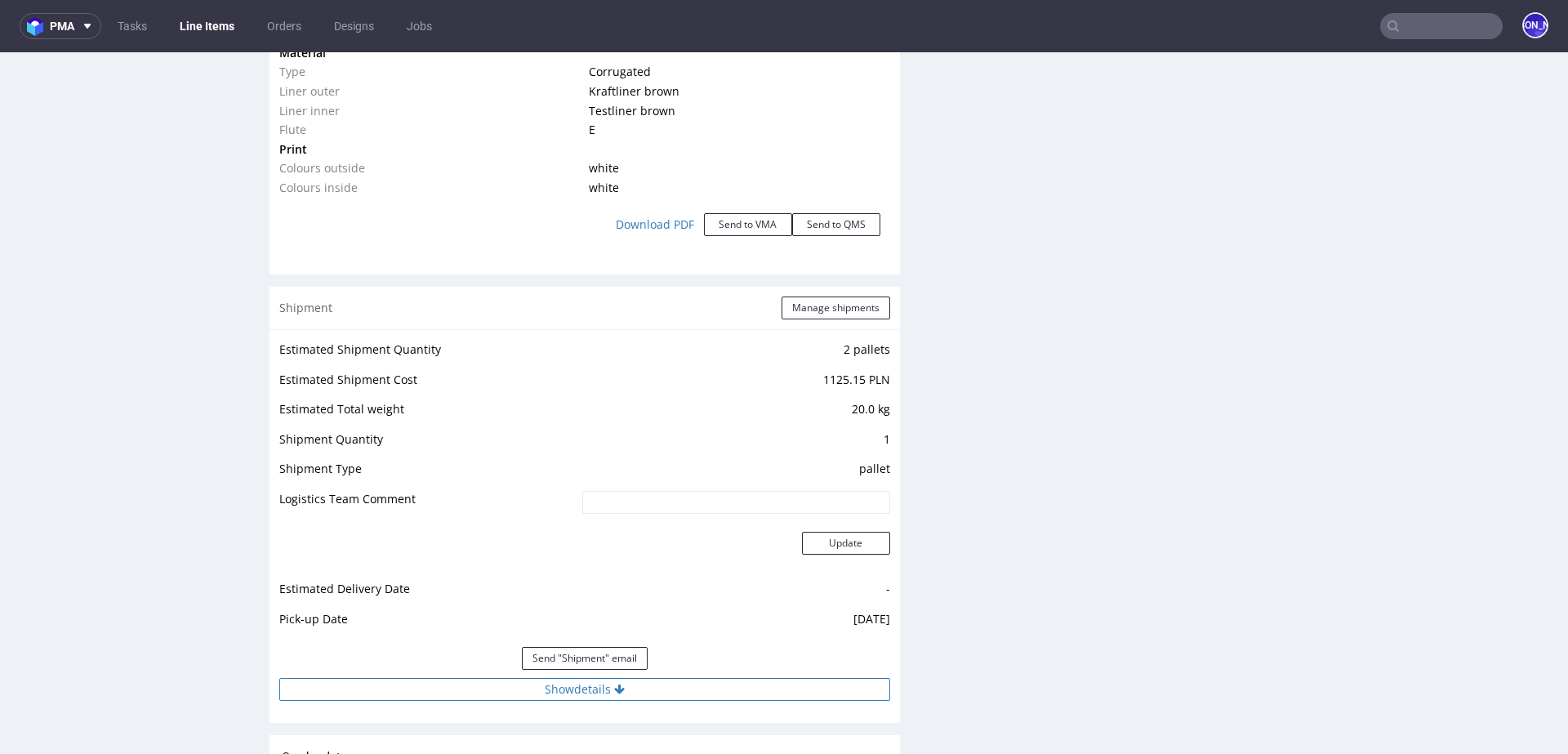
click at [566, 679] on button "Show details" at bounding box center [585, 690] width 611 height 23
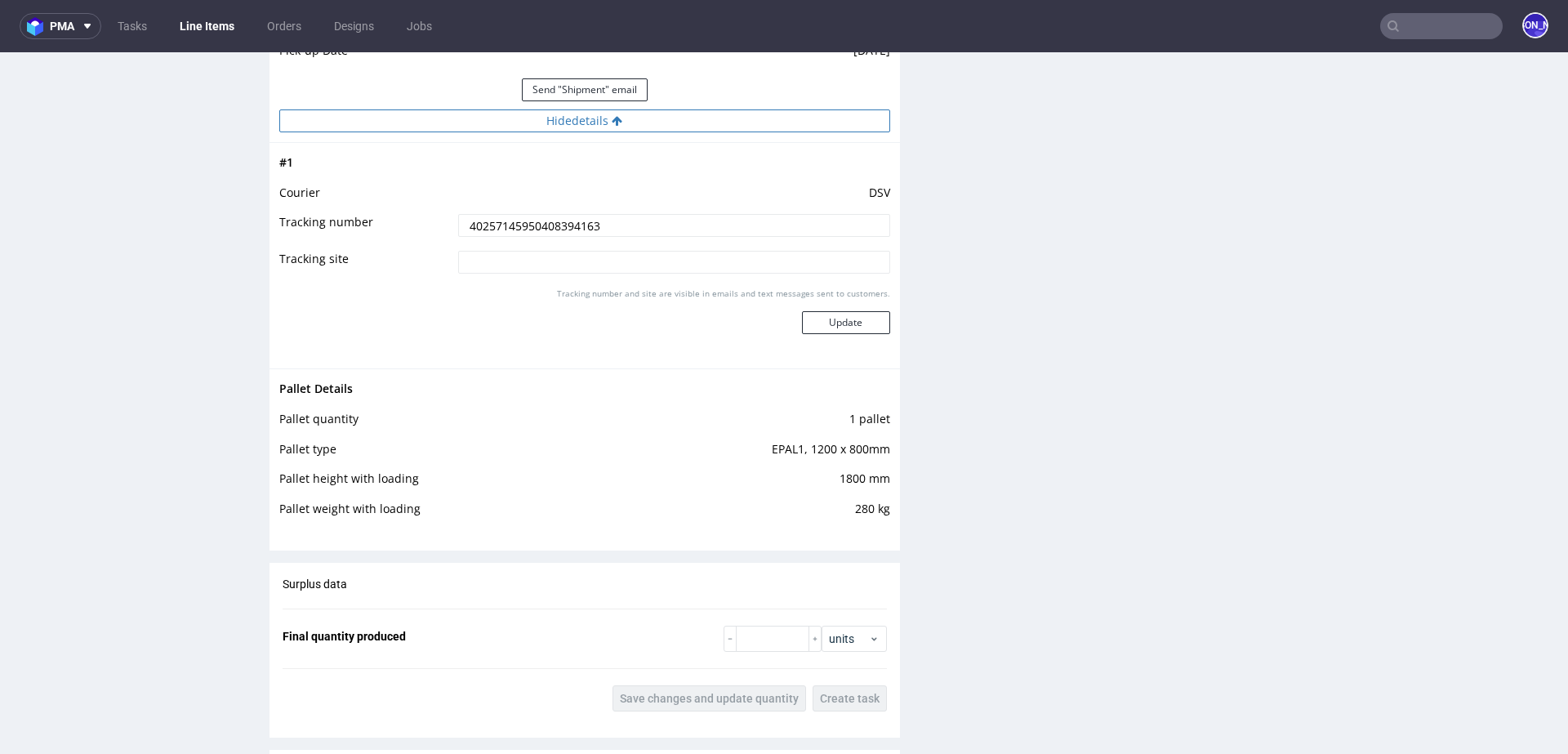
scroll to position [2347, 0]
